Goal: Task Accomplishment & Management: Use online tool/utility

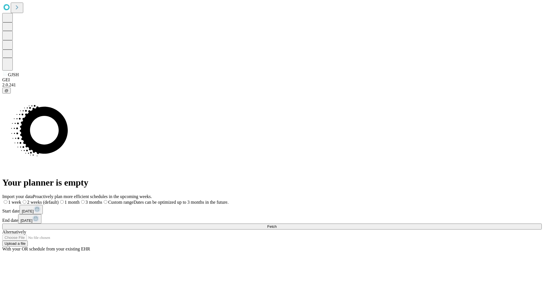
click at [276, 224] on span "Fetch" at bounding box center [271, 226] width 9 height 4
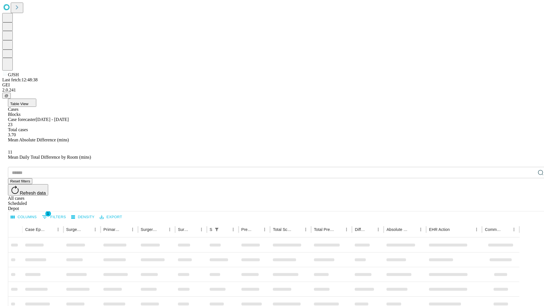
click at [529, 206] on div "Depot" at bounding box center [277, 208] width 539 height 5
